Goal: Navigation & Orientation: Find specific page/section

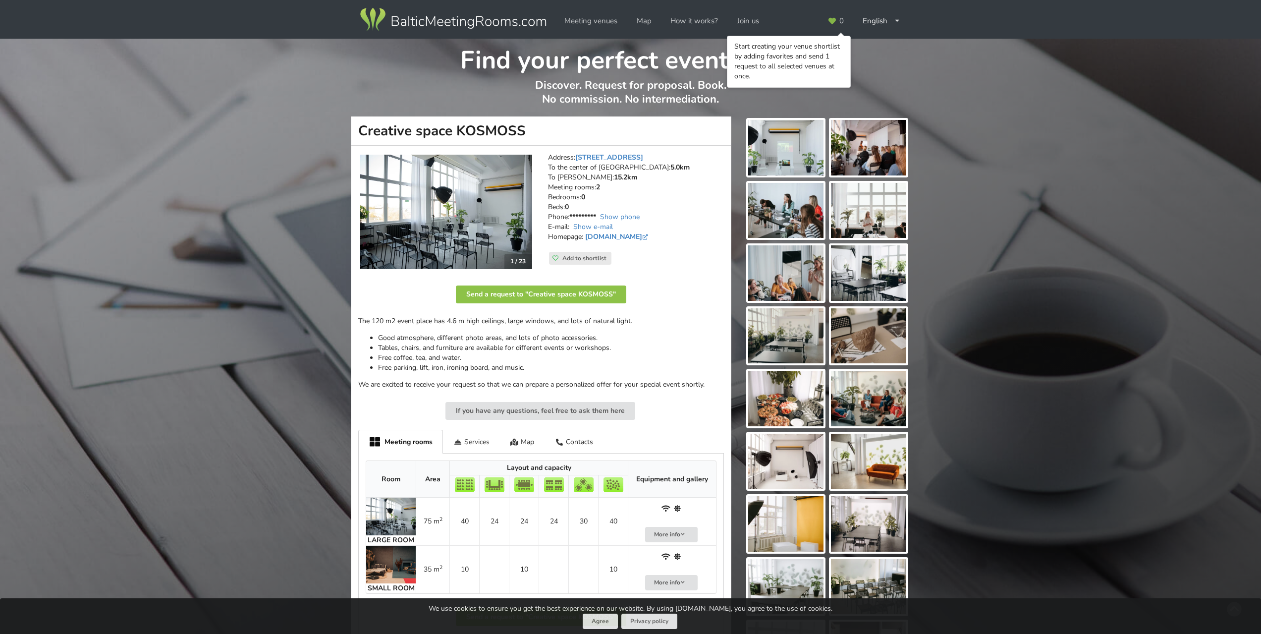
click at [473, 445] on div "Services" at bounding box center [471, 441] width 57 height 23
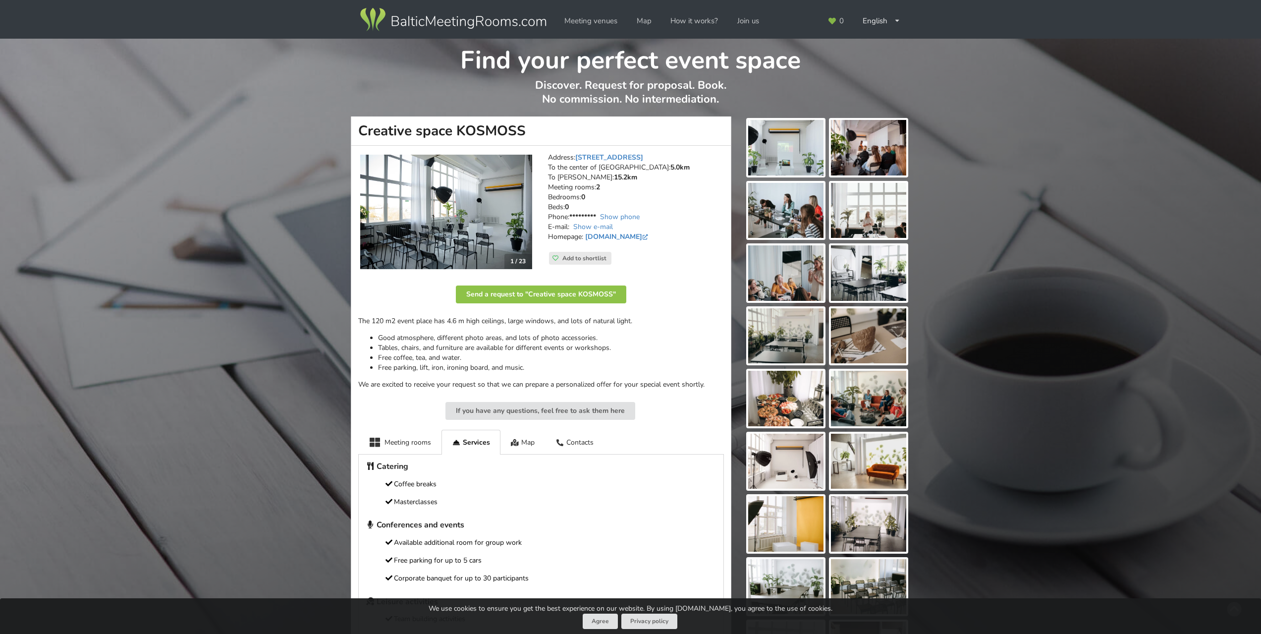
scroll to position [198, 0]
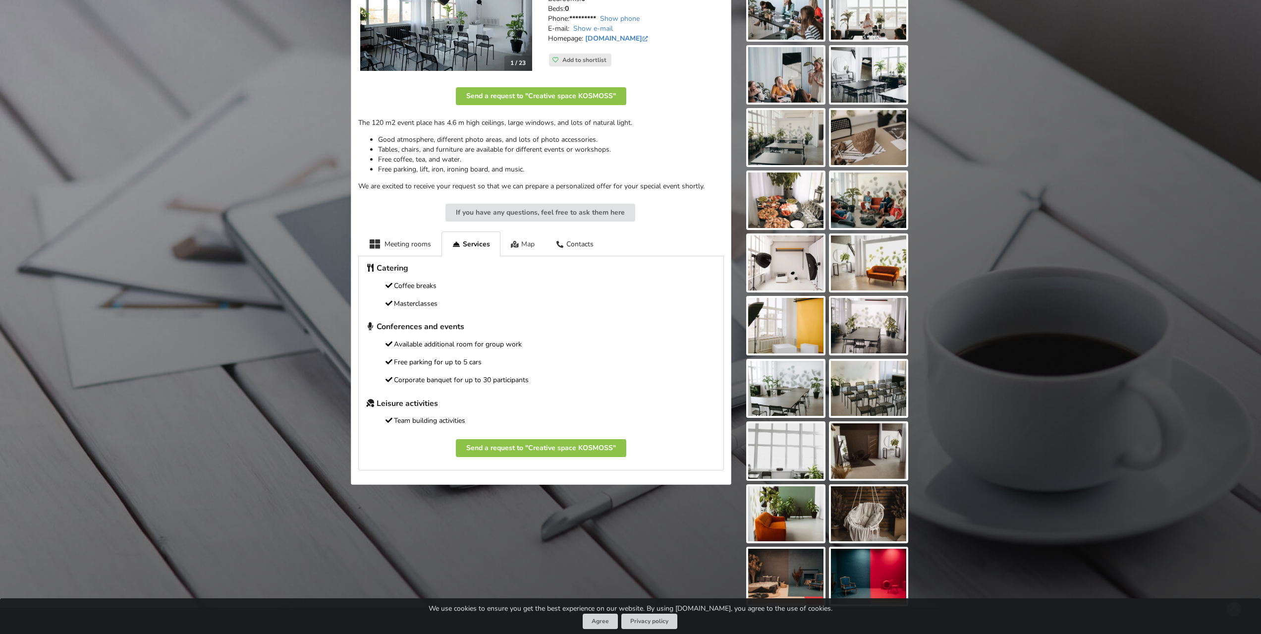
click at [515, 238] on div "Map" at bounding box center [522, 243] width 45 height 24
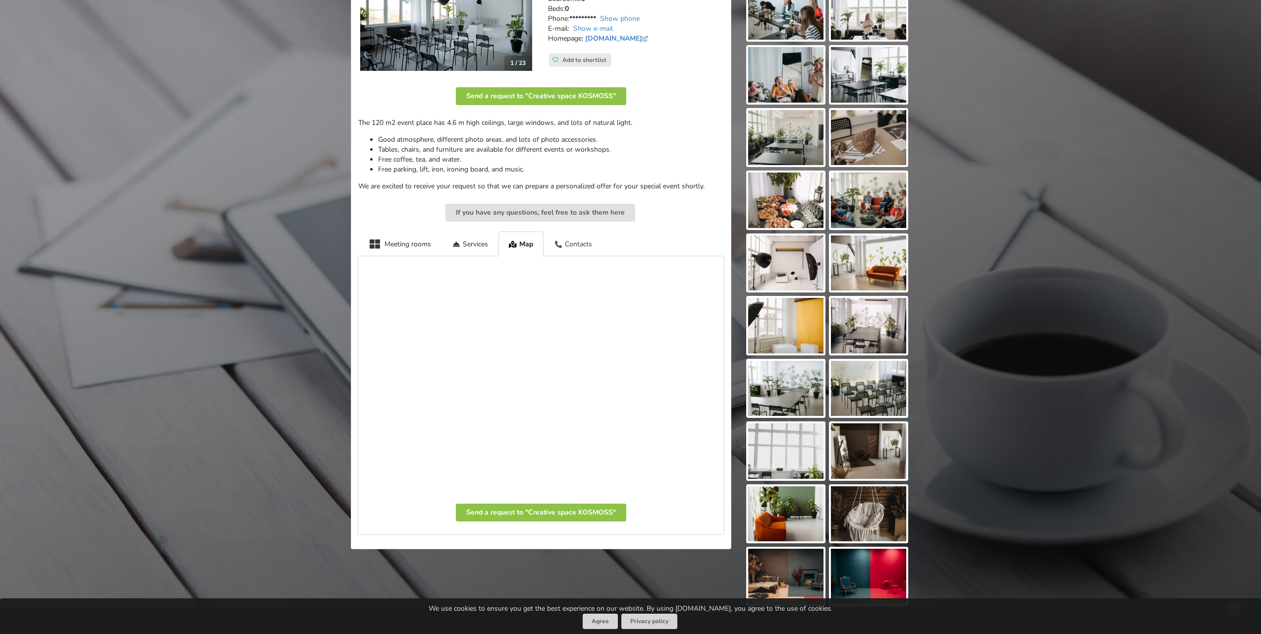
click at [554, 246] on div "Contacts" at bounding box center [573, 243] width 59 height 24
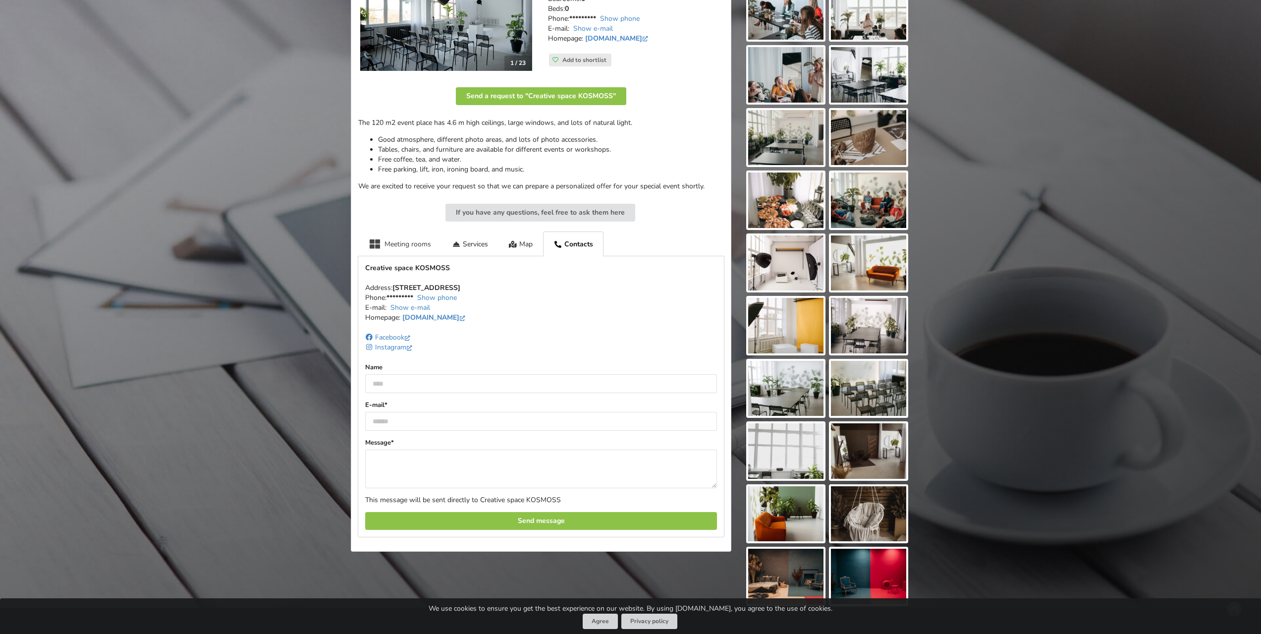
click at [400, 244] on div "Meeting rooms" at bounding box center [399, 243] width 83 height 24
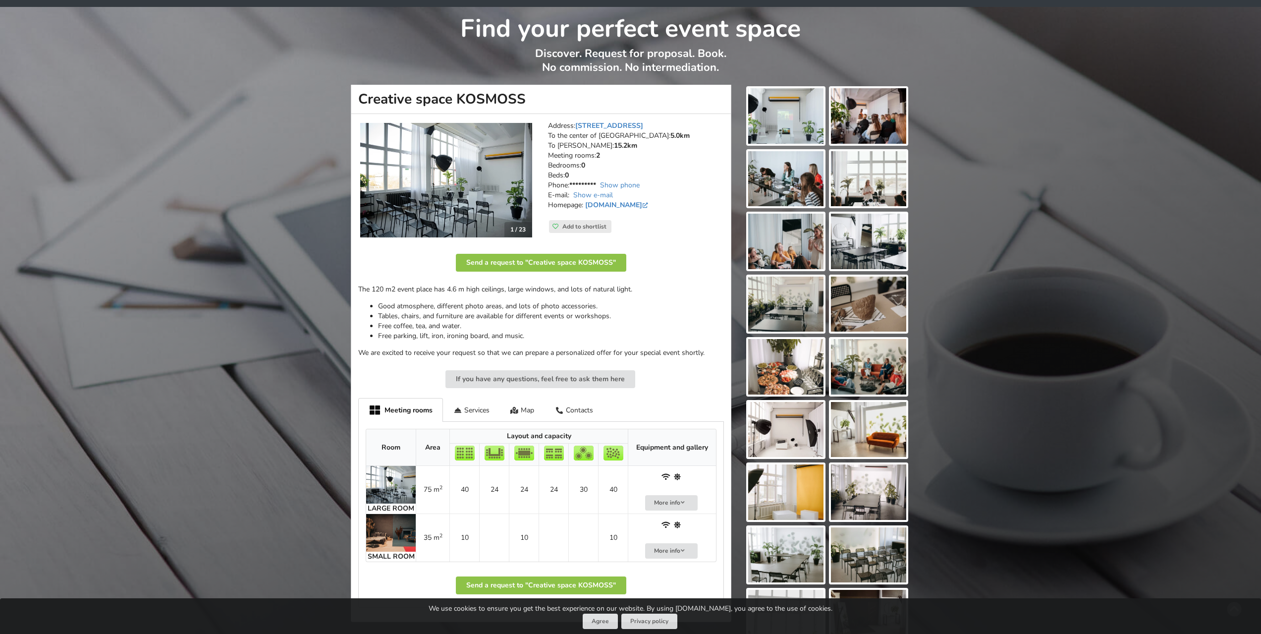
scroll to position [0, 0]
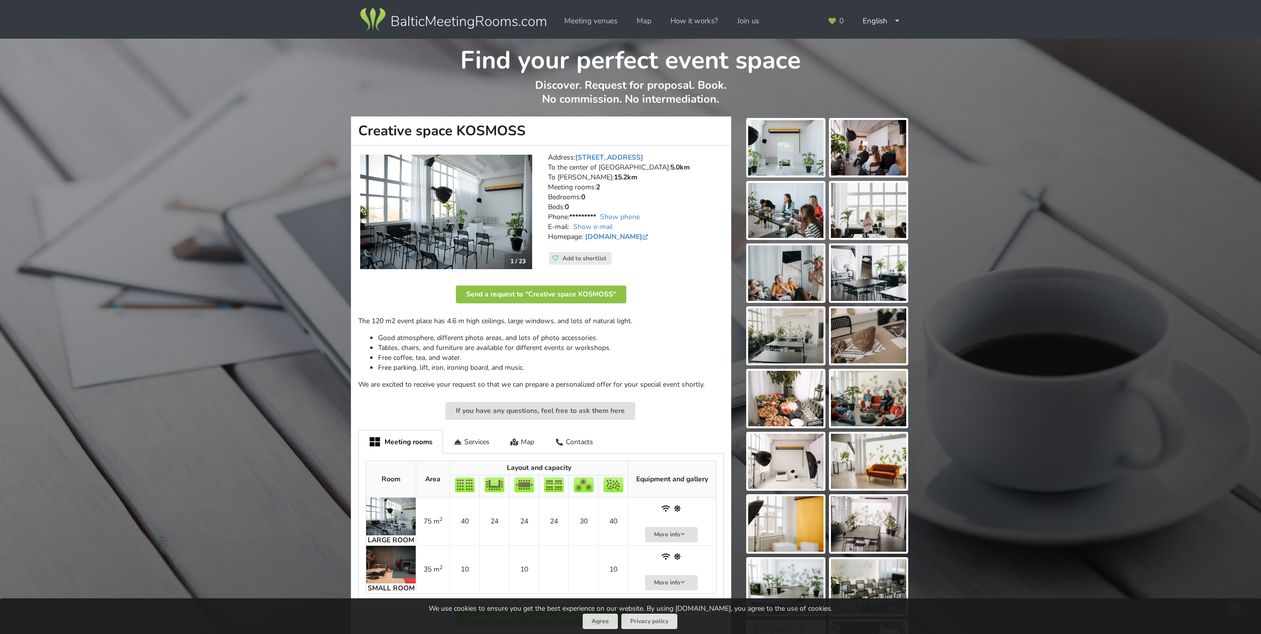
click at [586, 31] on div "Meeting venues Map How it works? Join us 0 English Русский Latviešu" at bounding box center [630, 21] width 558 height 42
click at [591, 24] on link "Meeting venues" at bounding box center [590, 20] width 67 height 19
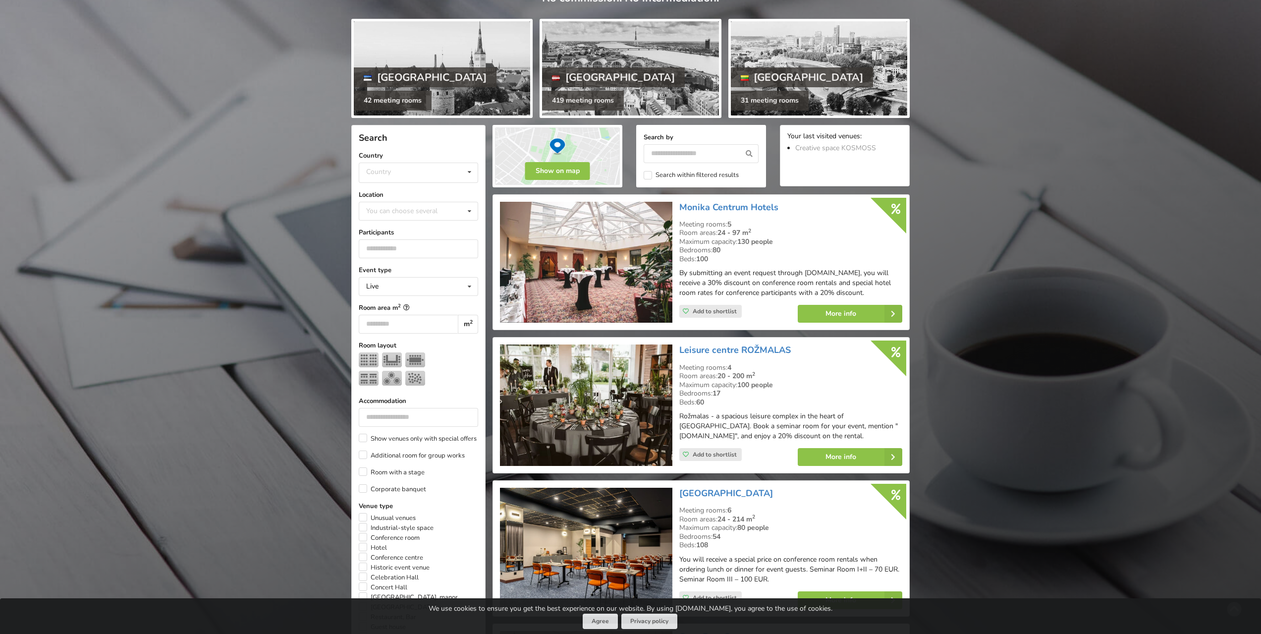
scroll to position [50, 0]
